Goal: Navigation & Orientation: Find specific page/section

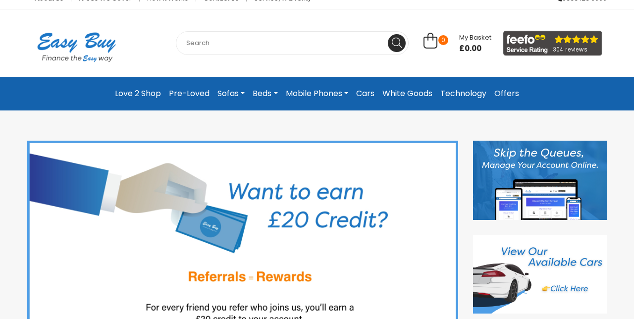
scroll to position [67, 0]
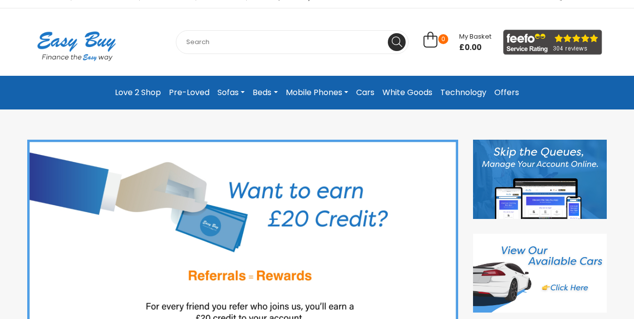
click at [403, 92] on link "White Goods" at bounding box center [407, 93] width 58 height 18
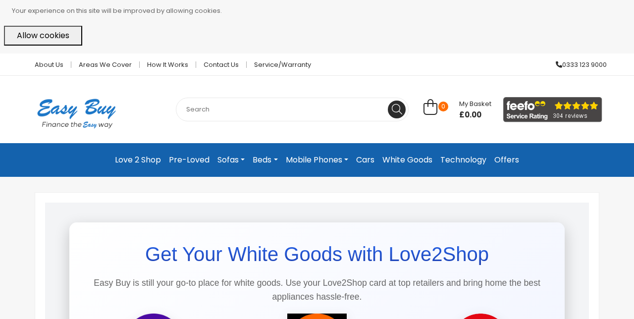
click at [420, 160] on link "White Goods" at bounding box center [407, 160] width 58 height 18
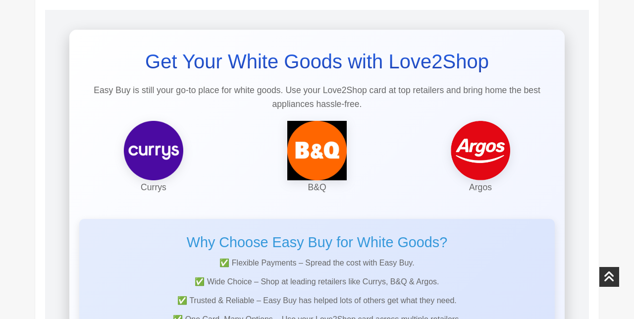
scroll to position [195, 0]
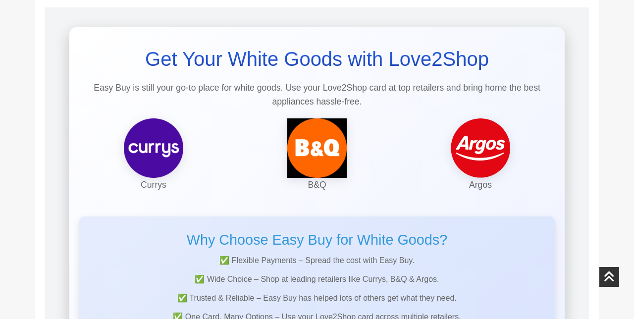
click at [482, 150] on img at bounding box center [480, 147] width 59 height 59
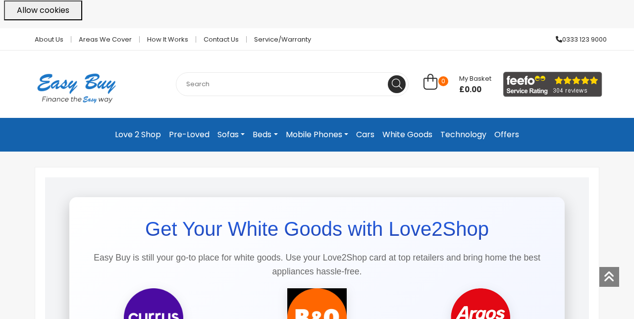
scroll to position [0, 0]
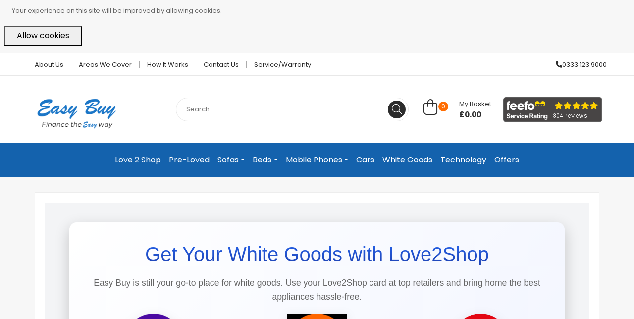
click at [507, 160] on link "Offers" at bounding box center [506, 160] width 33 height 18
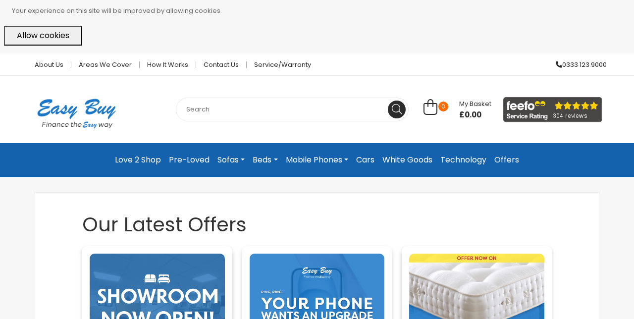
click at [461, 161] on link "Technology" at bounding box center [463, 160] width 54 height 18
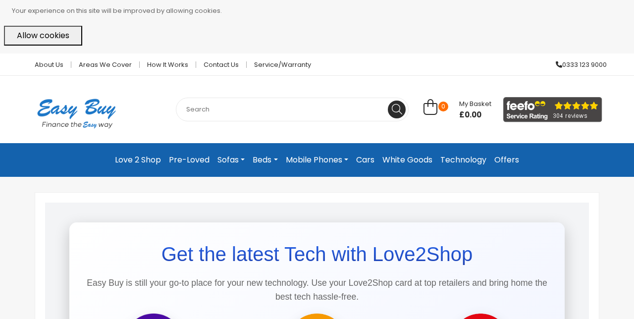
click at [327, 162] on link "Mobile Phones" at bounding box center [317, 160] width 70 height 18
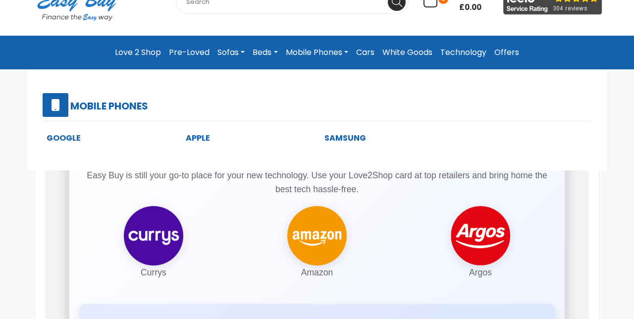
scroll to position [108, 0]
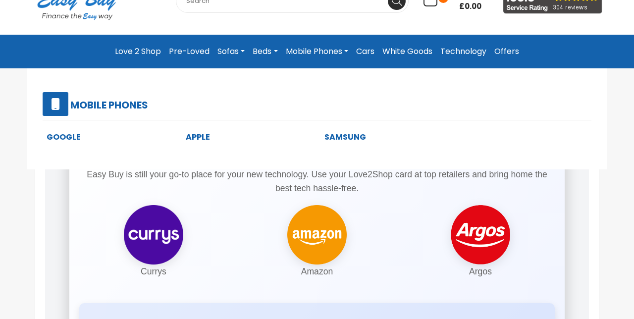
click at [339, 140] on link "Samsung" at bounding box center [345, 136] width 42 height 11
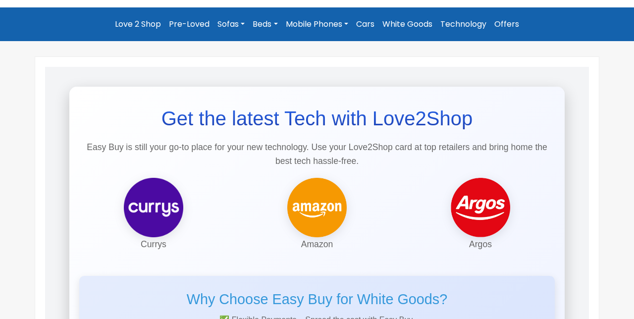
scroll to position [150, 0]
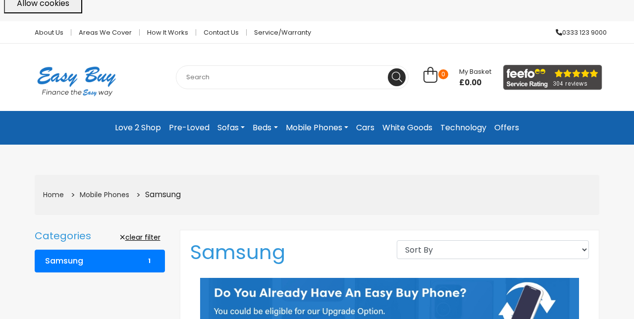
scroll to position [31, 0]
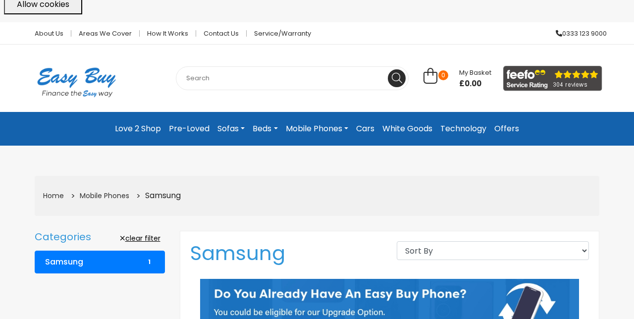
click at [143, 129] on link "Love 2 Shop" at bounding box center [138, 129] width 54 height 18
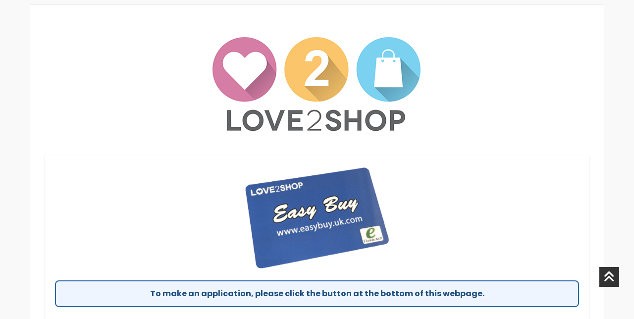
scroll to position [331, 0]
